Goal: Information Seeking & Learning: Find specific fact

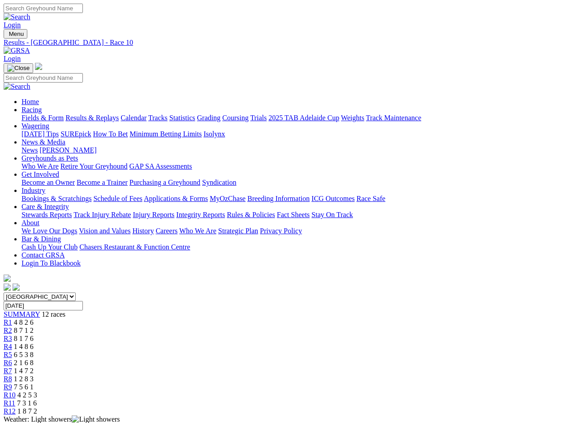
click at [61, 310] on div "SUMMARY 12 races" at bounding box center [283, 314] width 559 height 8
click at [107, 318] on div "R1 4 8 2 6" at bounding box center [283, 322] width 559 height 8
click at [144, 326] on div "R2 8 7 1 2" at bounding box center [283, 330] width 559 height 8
click at [181, 334] on div "R3 8 1 7 6" at bounding box center [283, 338] width 559 height 8
click at [217, 342] on div "R4 1 4 8 6" at bounding box center [283, 346] width 559 height 8
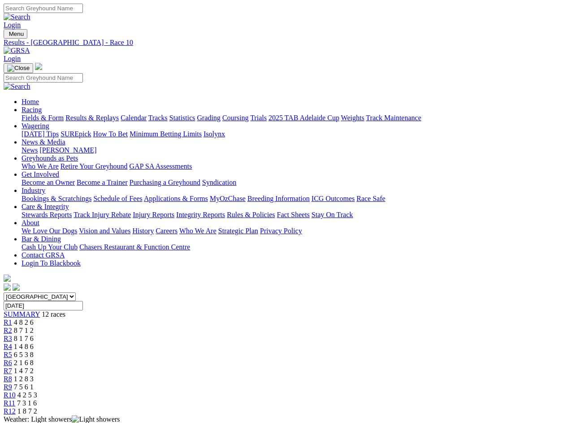
click at [255, 350] on div "R5 6 5 3 8" at bounding box center [283, 354] width 559 height 8
click at [292, 359] on div "R6 2 1 6 8" at bounding box center [283, 363] width 559 height 8
click at [329, 367] on div "R7 1 4 7 2" at bounding box center [283, 371] width 559 height 8
click at [366, 375] on div "R8 1 2 8 3" at bounding box center [283, 379] width 559 height 8
click at [402, 383] on div "R9 7 5 6 1" at bounding box center [283, 387] width 559 height 8
